Goal: Information Seeking & Learning: Learn about a topic

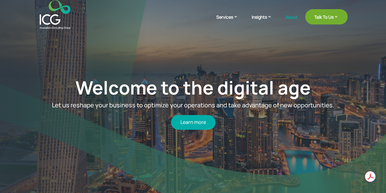
click at [288, 18] on link "About" at bounding box center [292, 22] width 12 height 14
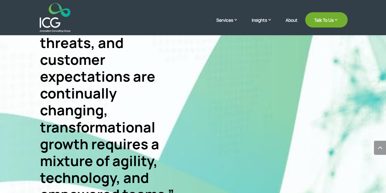
scroll to position [297, 0]
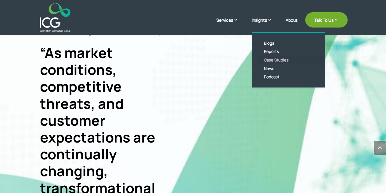
click at [278, 61] on link "Case Studies" at bounding box center [293, 60] width 70 height 9
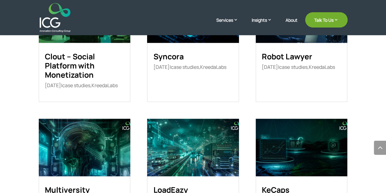
scroll to position [336, 0]
